Goal: Information Seeking & Learning: Understand process/instructions

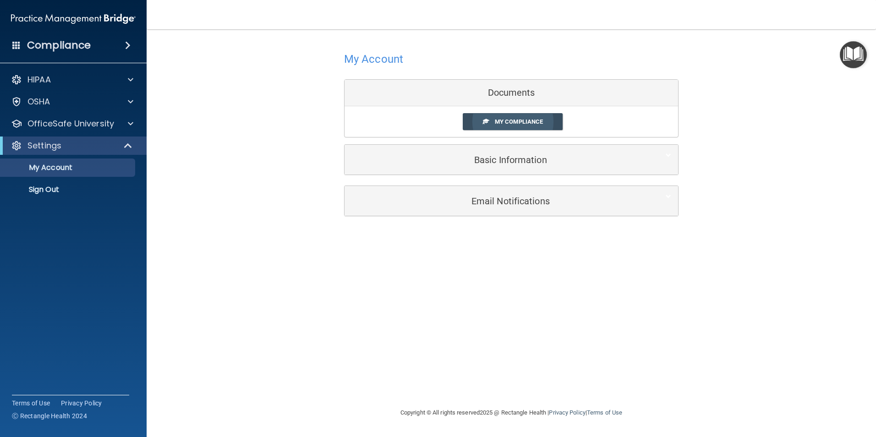
click at [518, 122] on span "My Compliance" at bounding box center [519, 121] width 48 height 7
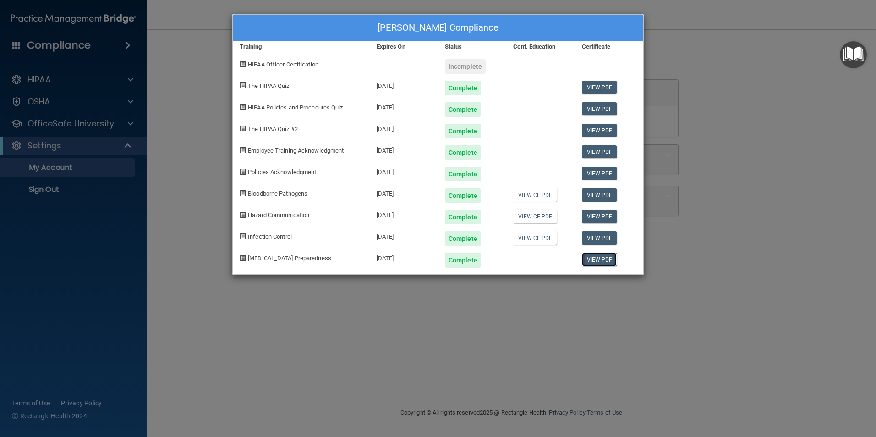
click at [597, 258] on link "View PDF" at bounding box center [599, 259] width 35 height 13
click at [464, 67] on div "Incomplete" at bounding box center [465, 66] width 41 height 15
click at [242, 64] on span at bounding box center [243, 64] width 6 height 6
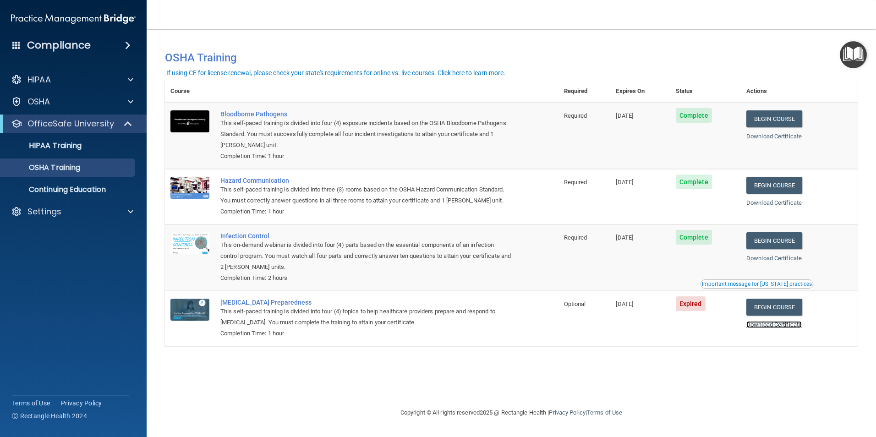
click at [788, 328] on link "Download Certificate" at bounding box center [773, 324] width 55 height 7
click at [787, 310] on link "Begin Course" at bounding box center [774, 307] width 56 height 17
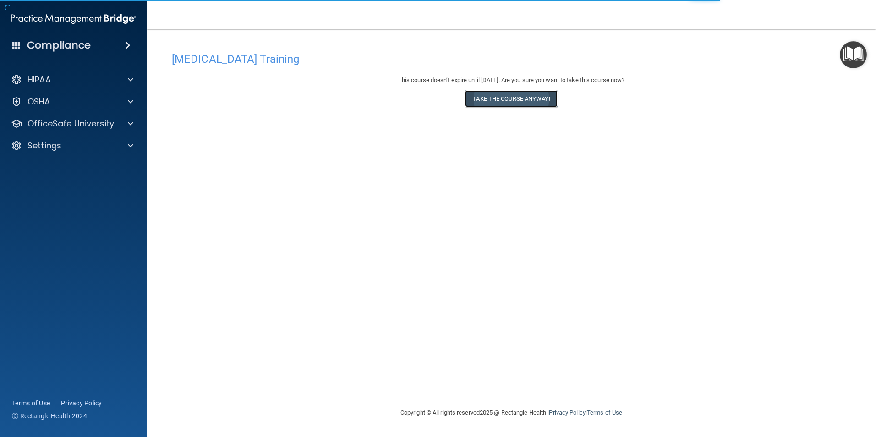
click at [506, 97] on button "Take the course anyway!" at bounding box center [511, 98] width 92 height 17
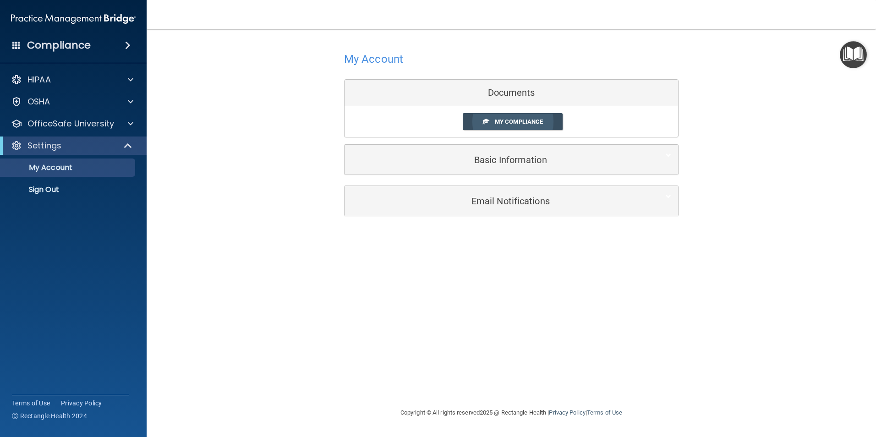
click at [530, 120] on span "My Compliance" at bounding box center [519, 121] width 48 height 7
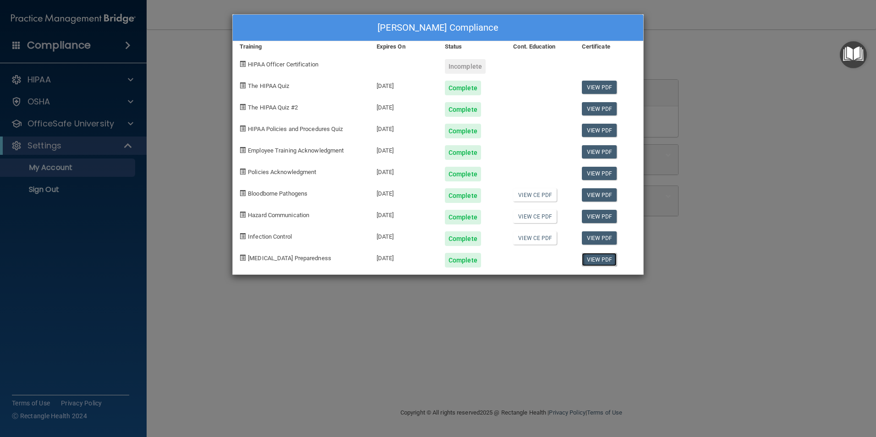
click at [595, 260] on link "View PDF" at bounding box center [599, 259] width 35 height 13
drag, startPoint x: 269, startPoint y: 63, endPoint x: 333, endPoint y: 44, distance: 66.5
click at [270, 63] on span "HIPAA Officer Certification" at bounding box center [283, 64] width 71 height 7
click at [599, 173] on link "View PDF" at bounding box center [599, 173] width 35 height 13
click at [606, 86] on link "View PDF" at bounding box center [599, 87] width 35 height 13
